Goal: Task Accomplishment & Management: Use online tool/utility

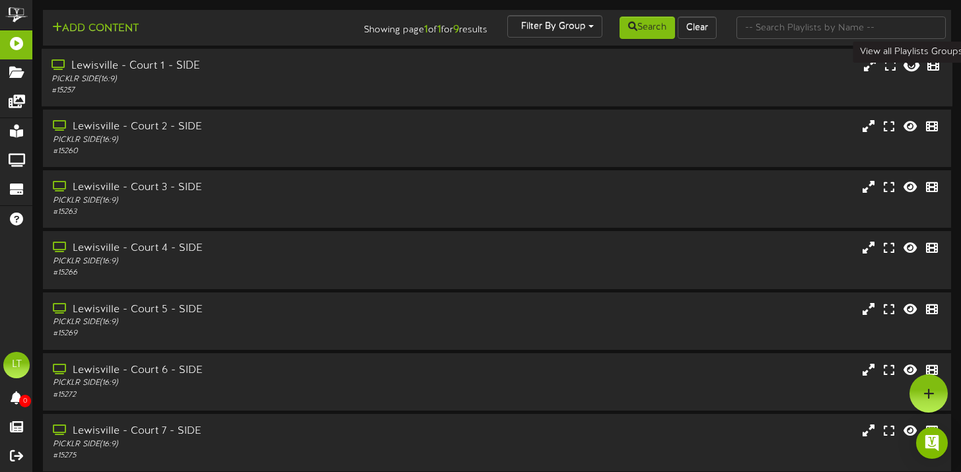
click at [914, 73] on icon at bounding box center [912, 65] width 16 height 15
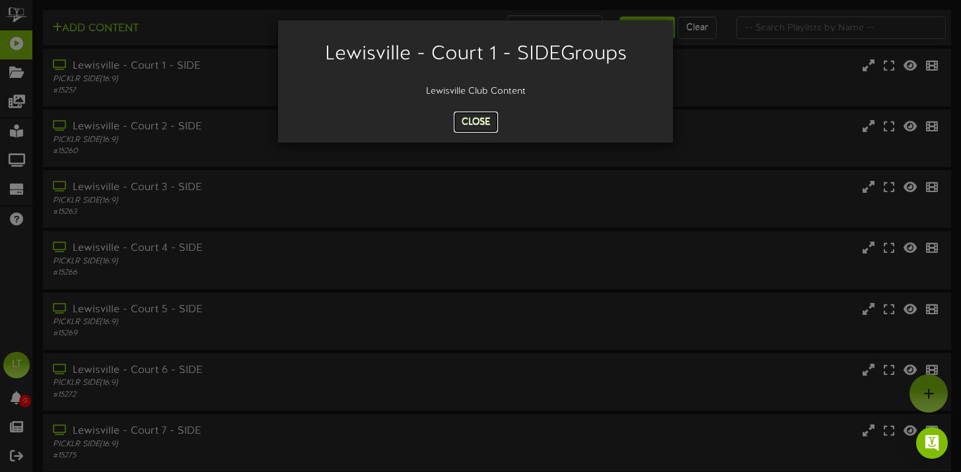
click at [482, 120] on button "Close" at bounding box center [476, 122] width 44 height 21
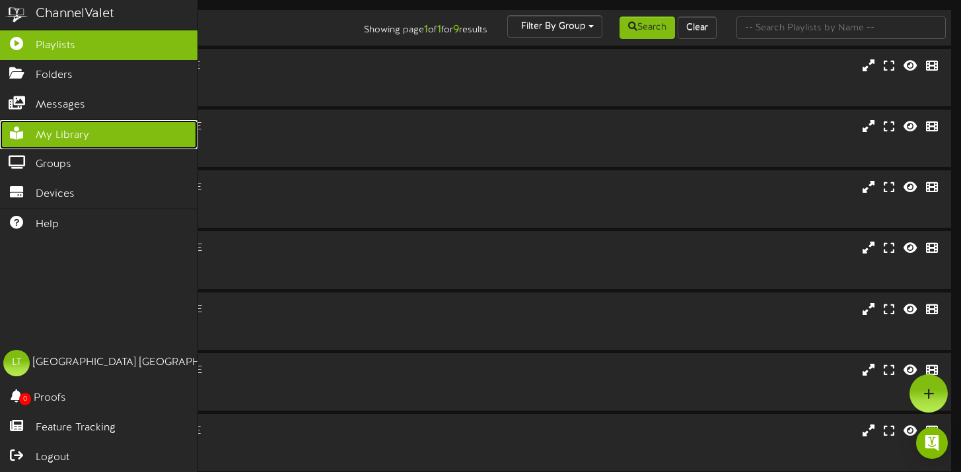
click at [53, 130] on span "My Library" at bounding box center [63, 135] width 54 height 15
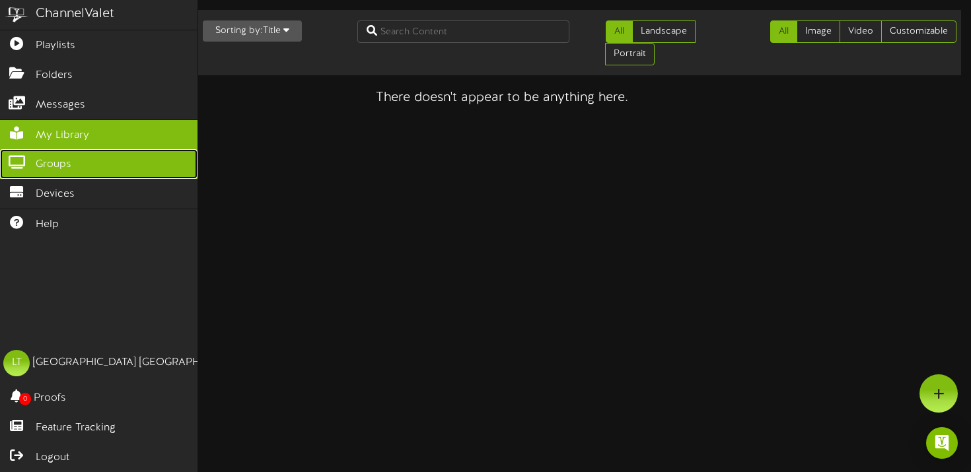
click at [20, 160] on icon at bounding box center [16, 161] width 33 height 10
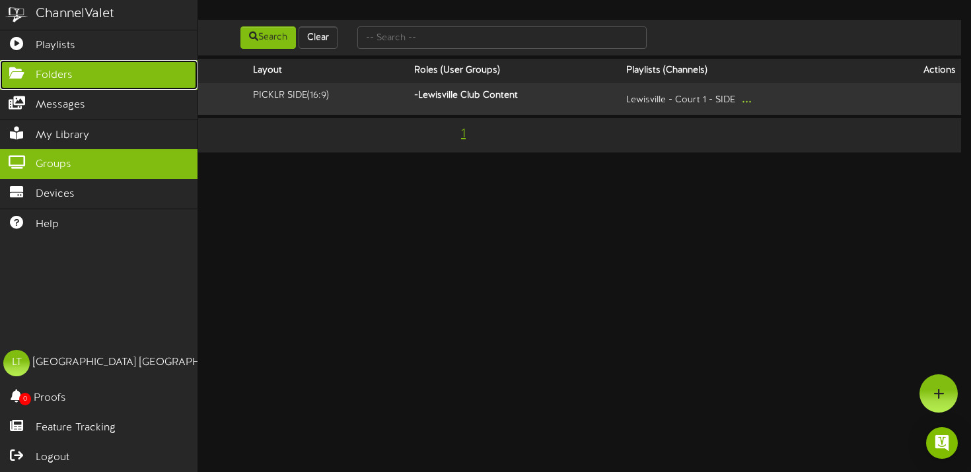
click at [42, 79] on span "Folders" at bounding box center [54, 75] width 37 height 15
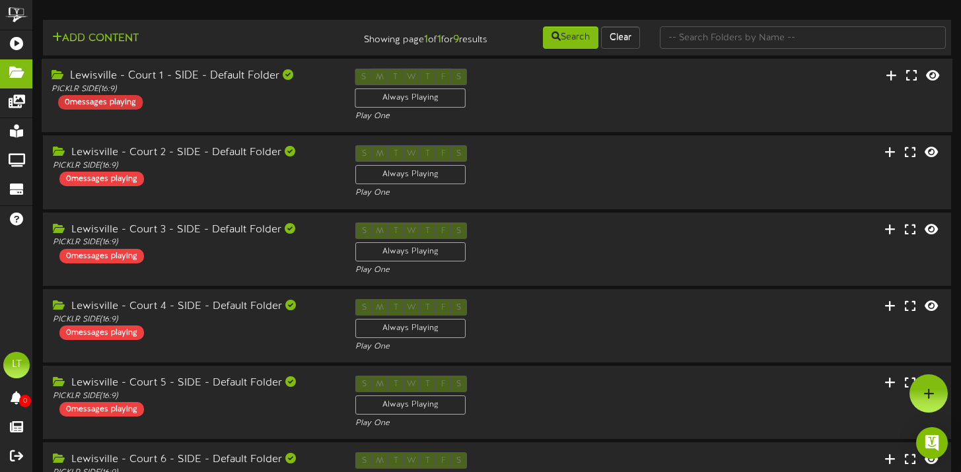
click at [128, 110] on div "0 messages playing" at bounding box center [100, 102] width 85 height 15
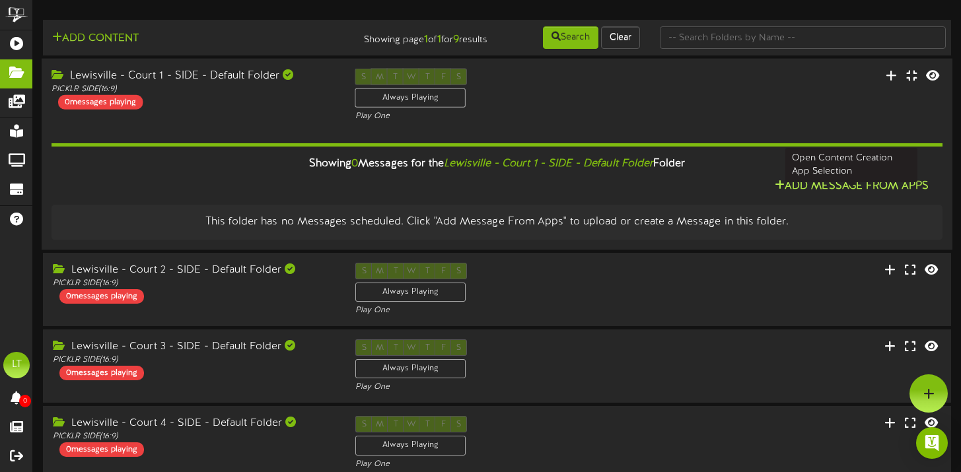
click at [869, 195] on button "Add Message From Apps" at bounding box center [852, 186] width 162 height 17
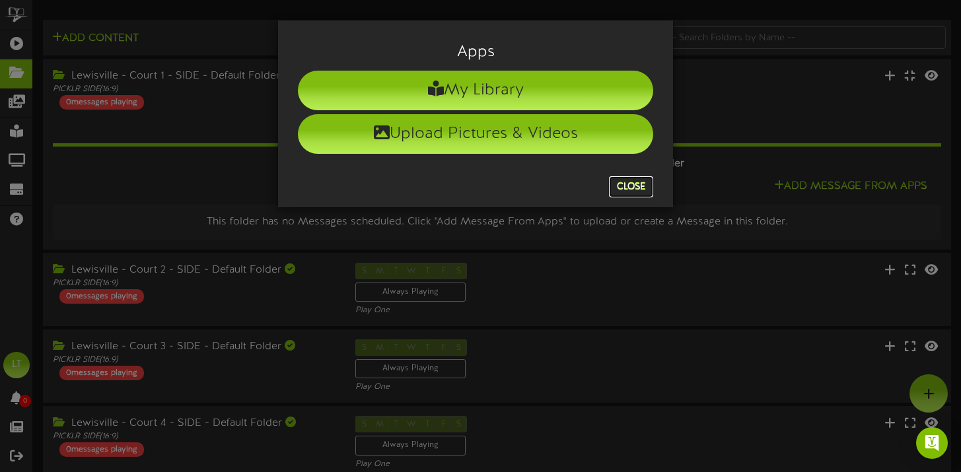
click at [637, 188] on button "Close" at bounding box center [631, 186] width 44 height 21
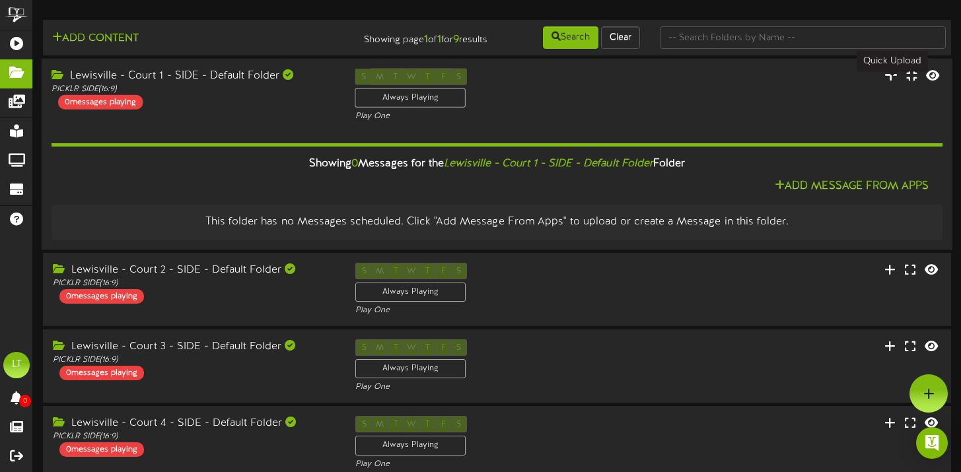
click at [893, 82] on icon at bounding box center [891, 74] width 13 height 15
